Goal: Complete application form

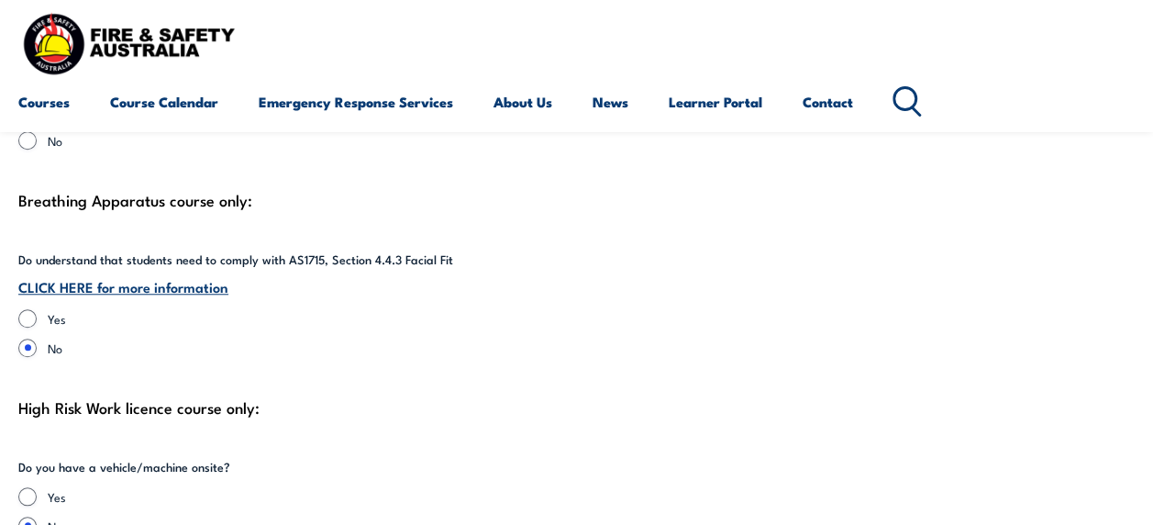
scroll to position [4173, 0]
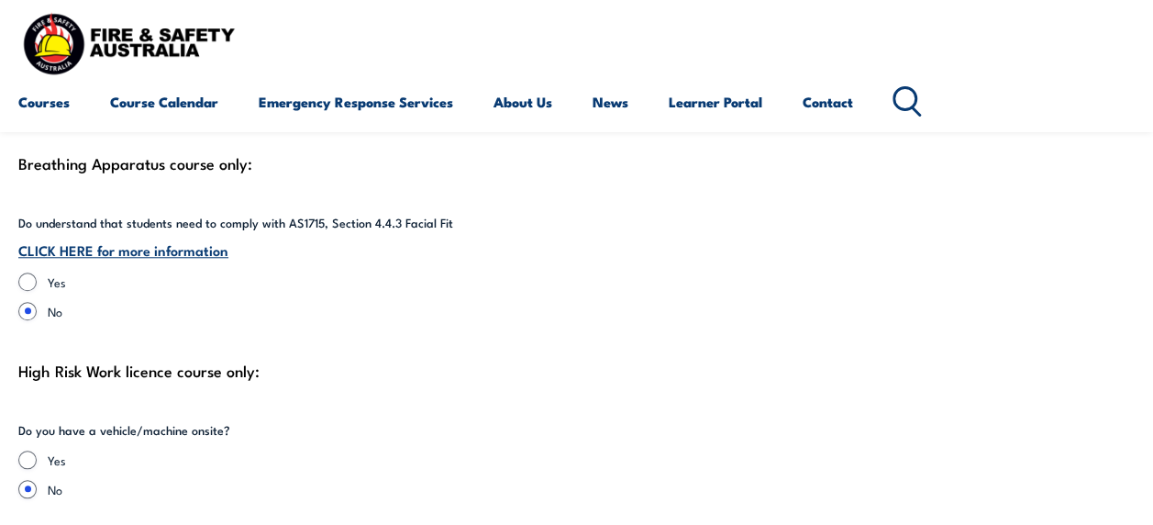
click at [504, 283] on label "Yes" at bounding box center [591, 281] width 1087 height 18
click at [37, 283] on input "Yes" at bounding box center [27, 281] width 18 height 18
radio input "true"
click at [27, 306] on input "No" at bounding box center [27, 311] width 18 height 18
radio input "true"
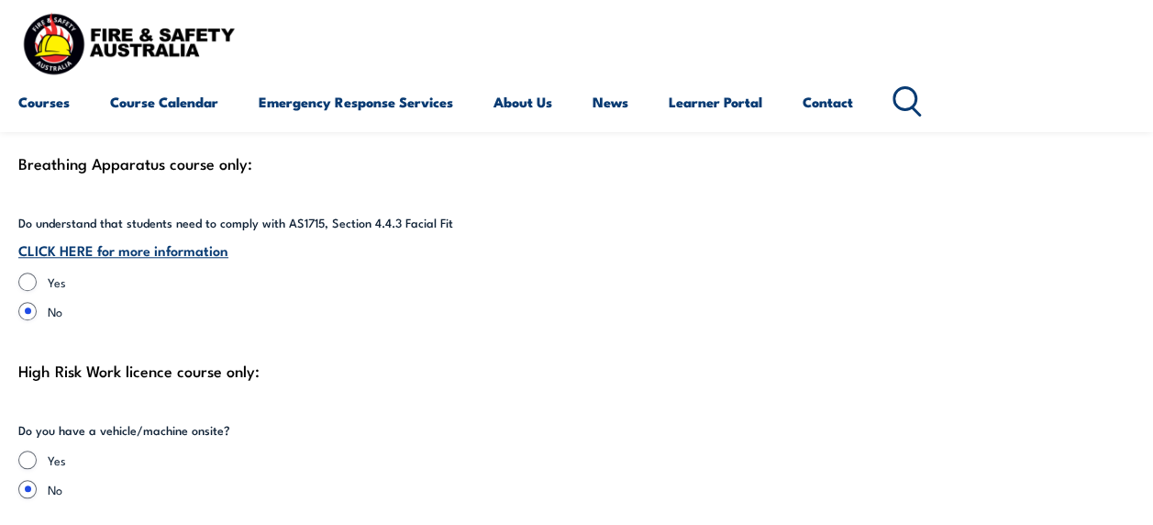
click at [499, 372] on div "High Risk Work licence course only:" at bounding box center [576, 371] width 1116 height 28
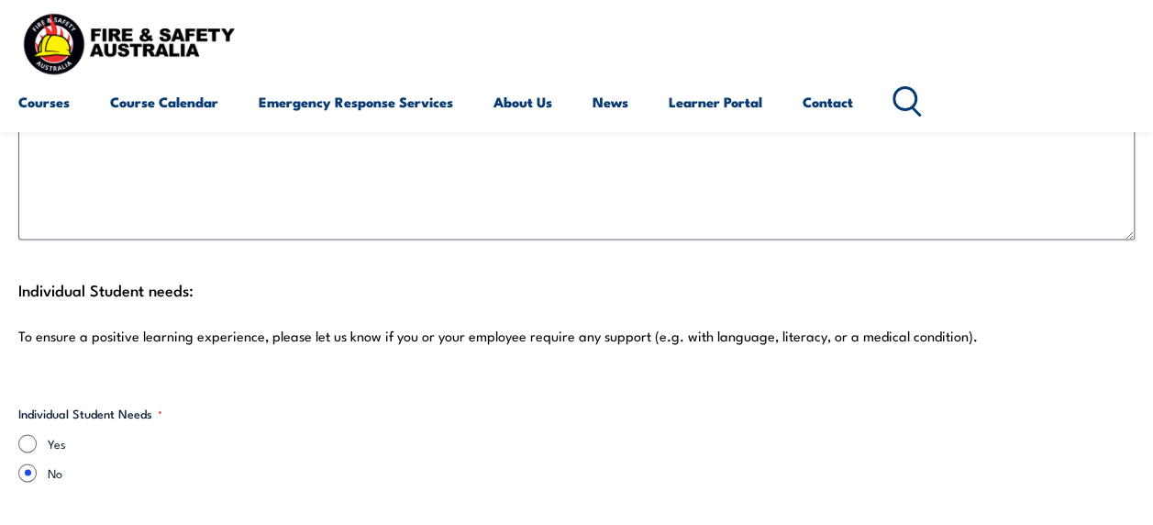
scroll to position [4650, 0]
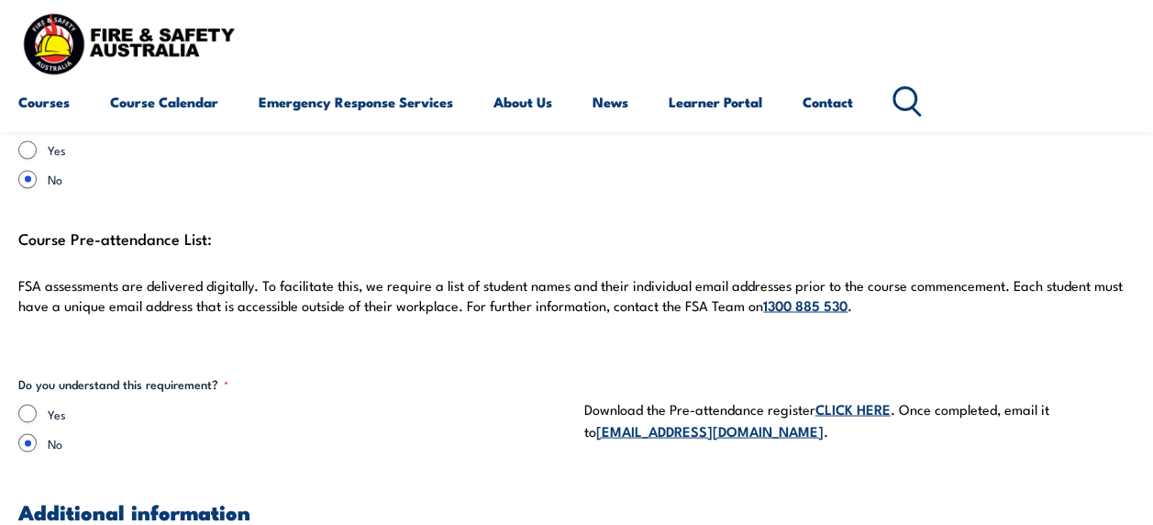
scroll to position [4944, 0]
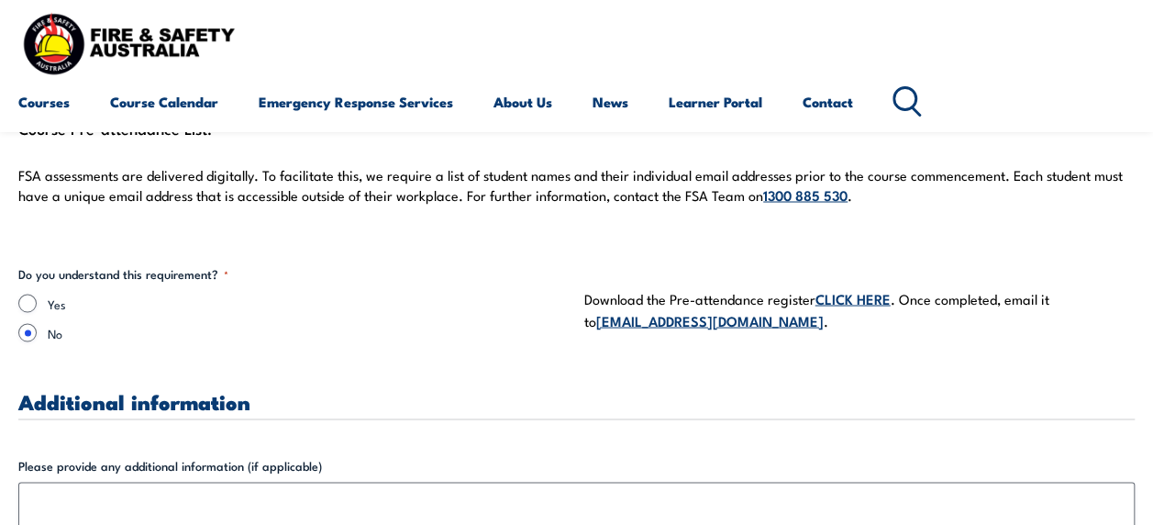
scroll to position [4981, 0]
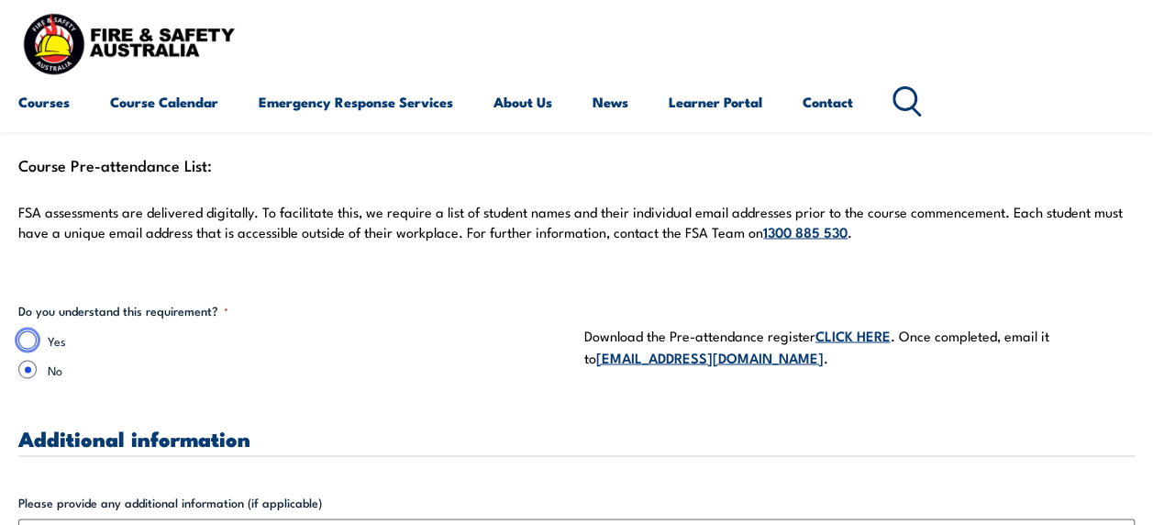
click at [36, 335] on input "Yes" at bounding box center [27, 339] width 18 height 18
radio input "true"
click at [285, 311] on fieldset "Do you understand this requirement? * Yes No" at bounding box center [293, 345] width 551 height 89
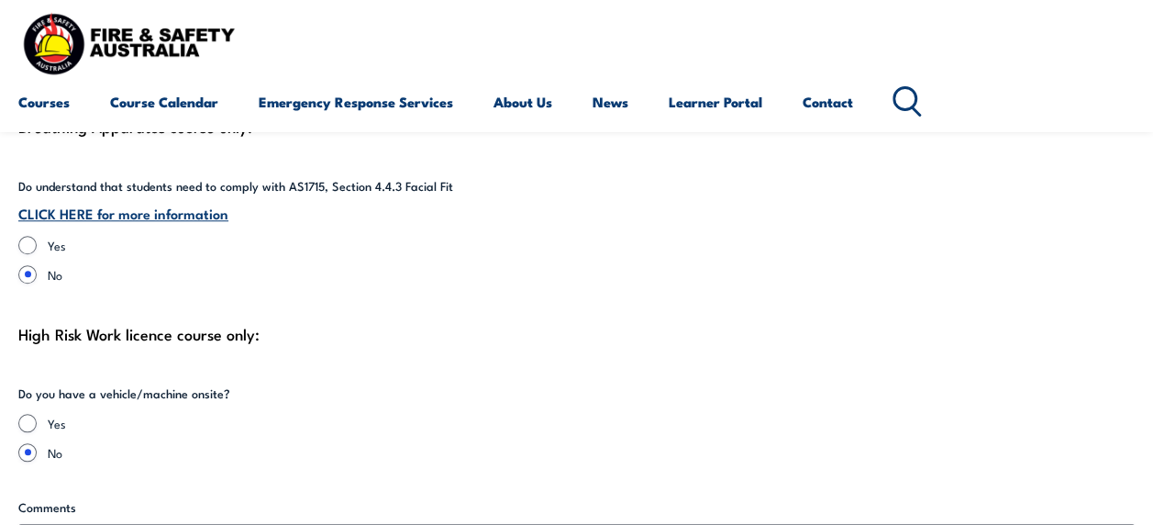
scroll to position [4173, 0]
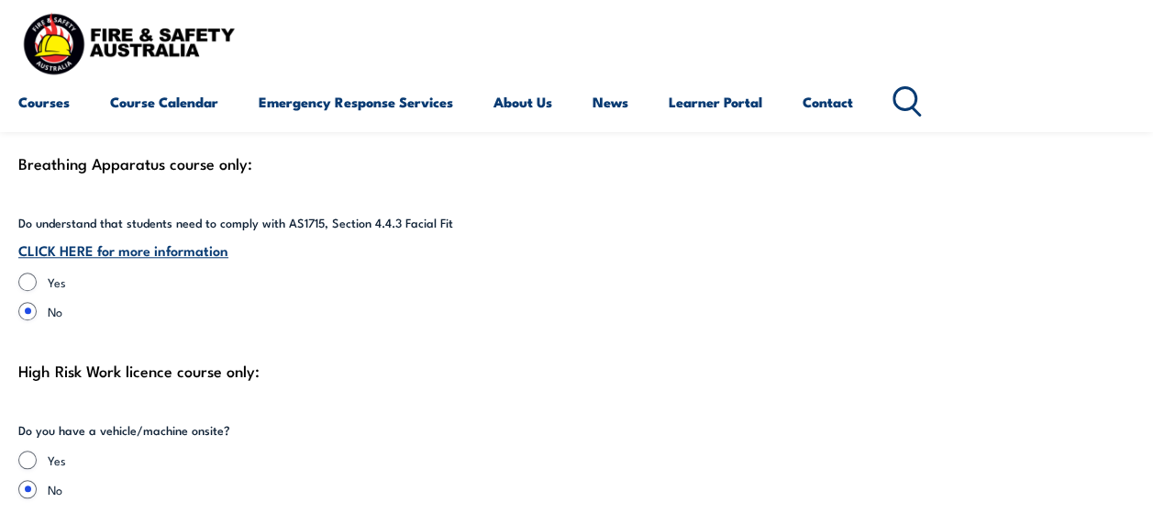
click at [463, 278] on label "Yes" at bounding box center [591, 281] width 1087 height 18
click at [37, 278] on input "Yes" at bounding box center [27, 281] width 18 height 18
radio input "true"
click at [18, 302] on input "No" at bounding box center [27, 311] width 18 height 18
radio input "true"
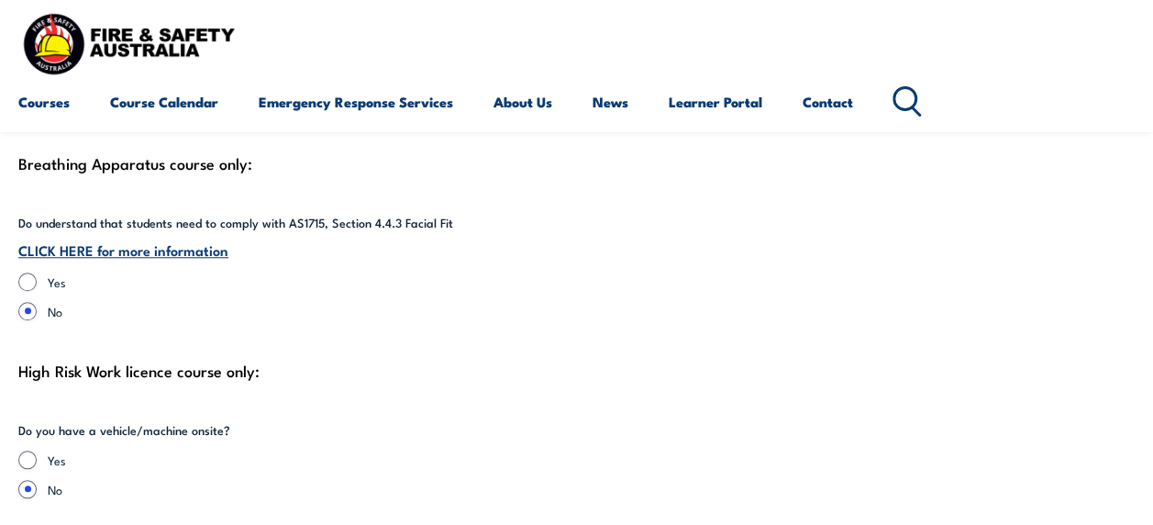
click at [463, 278] on label "Yes" at bounding box center [591, 281] width 1087 height 18
click at [37, 278] on input "Yes" at bounding box center [27, 281] width 18 height 18
radio input "true"
click at [18, 302] on input "No" at bounding box center [27, 311] width 18 height 18
radio input "true"
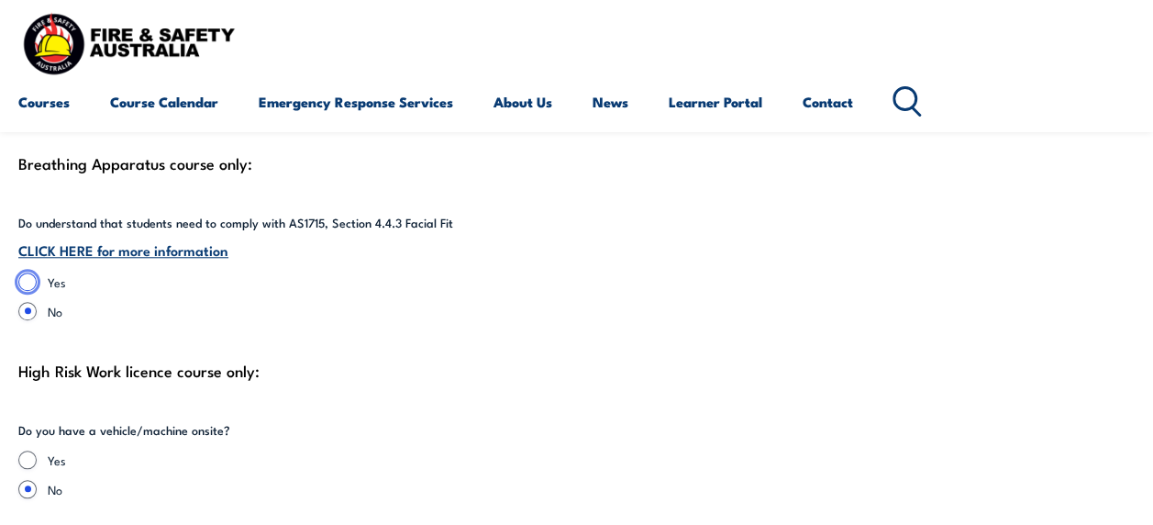
click at [18, 272] on input "Yes" at bounding box center [27, 281] width 18 height 18
radio input "true"
click at [18, 302] on input "No" at bounding box center [27, 311] width 18 height 18
radio input "true"
click at [32, 276] on input "Yes" at bounding box center [27, 281] width 18 height 18
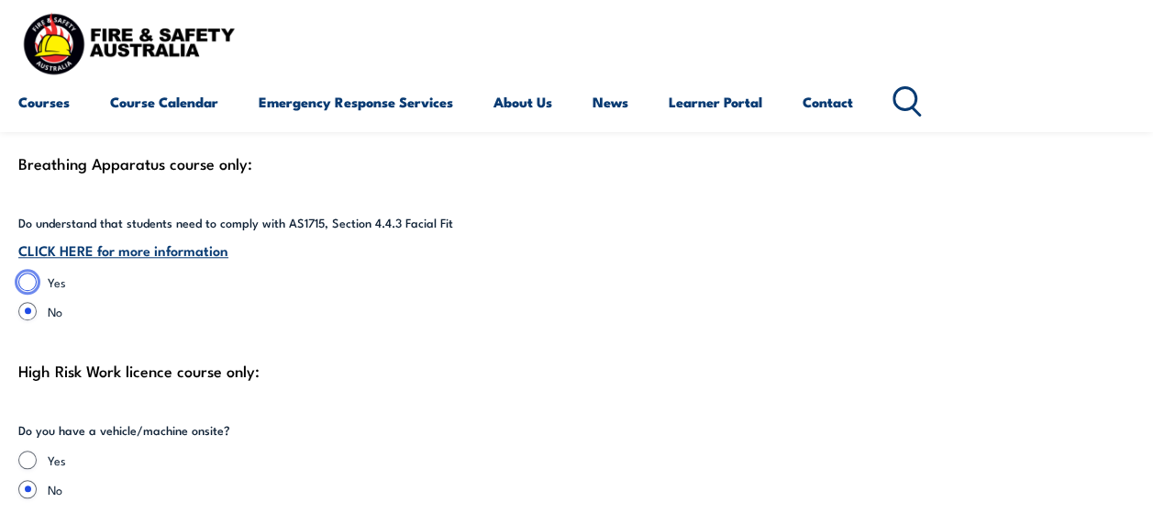
radio input "true"
click at [537, 242] on div "CLICK HERE for more information" at bounding box center [576, 249] width 1116 height 21
click at [451, 369] on div "High Risk Work licence course only:" at bounding box center [576, 371] width 1116 height 28
